Goal: Task Accomplishment & Management: Use online tool/utility

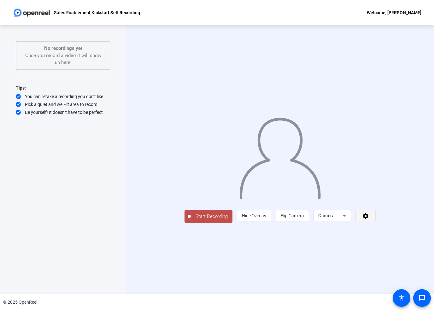
click at [369, 219] on icon at bounding box center [365, 216] width 7 height 6
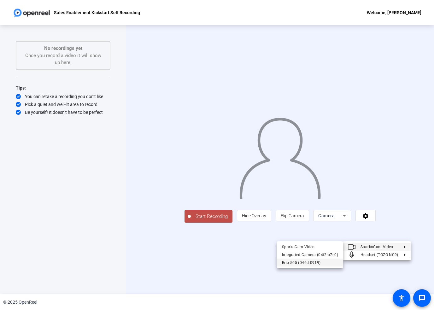
click at [310, 261] on div "Brio 505 (046d:0919)" at bounding box center [310, 263] width 56 height 8
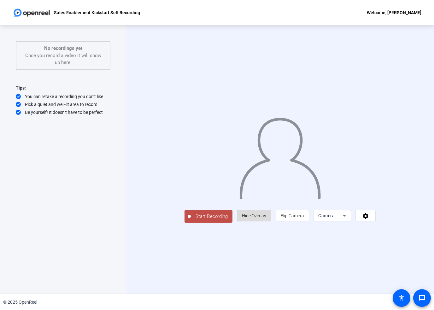
click at [266, 218] on span "Hide Overlay" at bounding box center [254, 215] width 24 height 5
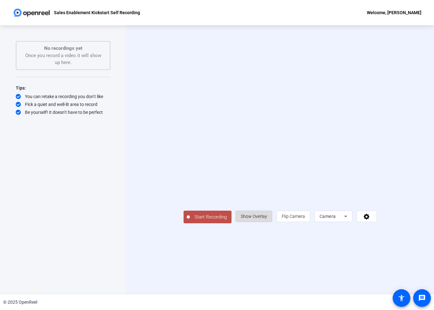
click at [267, 219] on span "Show Overlay" at bounding box center [254, 216] width 26 height 5
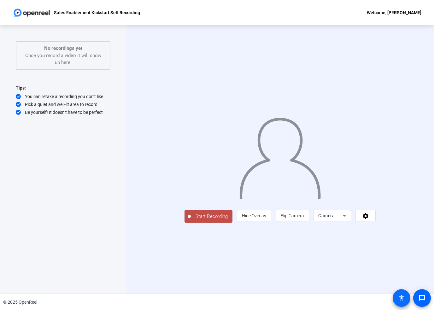
click at [402, 300] on mat-icon "accessibility" at bounding box center [402, 298] width 8 height 8
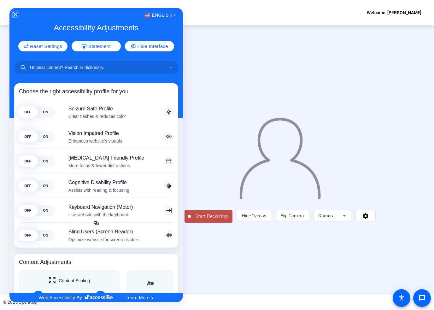
click at [16, 13] on icon "Close Accessibility Interface" at bounding box center [15, 14] width 4 height 4
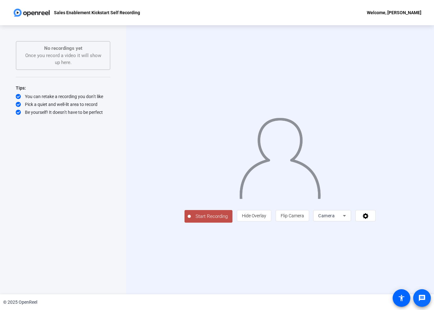
click at [419, 298] on mat-icon "message" at bounding box center [422, 298] width 8 height 8
click at [418, 297] on span at bounding box center [421, 297] width 15 height 15
click at [411, 10] on div "Welcome, [PERSON_NAME]" at bounding box center [394, 13] width 55 height 8
click at [246, 14] on div at bounding box center [217, 155] width 434 height 310
click at [26, 12] on img at bounding box center [32, 12] width 38 height 13
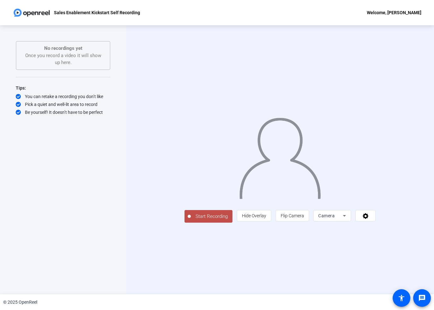
click at [16, 12] on img at bounding box center [32, 12] width 38 height 13
click at [91, 14] on p "Sales Enablement Kickstart Self Recording" at bounding box center [97, 13] width 86 height 8
click at [108, 15] on p "Sales Enablement Kickstart Self Recording" at bounding box center [97, 13] width 86 height 8
click at [122, 16] on p "Sales Enablement Kickstart Self Recording" at bounding box center [97, 13] width 86 height 8
click at [265, 287] on div "Start Recording person Hide Overlay flip Flip Camera Camera" at bounding box center [280, 159] width 308 height 269
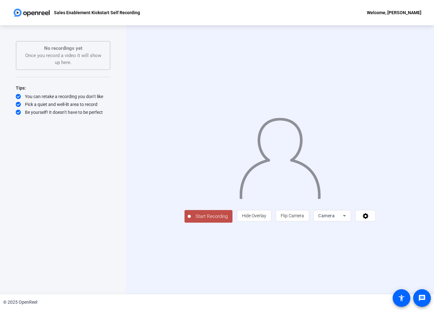
click at [58, 241] on div "Start Recording No recordings yet Once you record a video it will show up here.…" at bounding box center [63, 153] width 95 height 224
